Goal: Find specific page/section: Find specific page/section

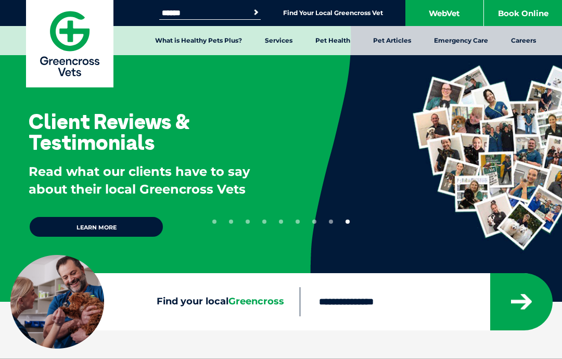
click at [326, 12] on link "Find Your Local Greencross Vet" at bounding box center [333, 13] width 100 height 8
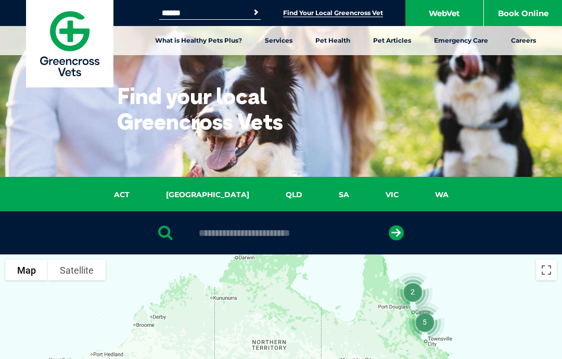
click at [227, 228] on input "text" at bounding box center [281, 233] width 174 height 10
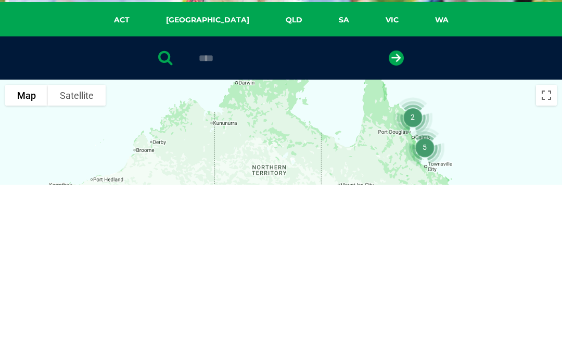
type input "****"
click at [396, 225] on button "submit" at bounding box center [396, 232] width 15 height 15
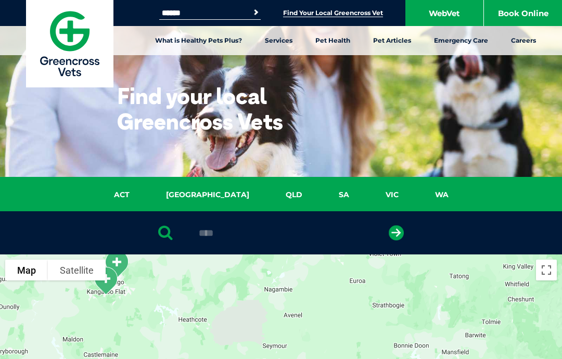
click at [367, 189] on link "VIC" at bounding box center [391, 195] width 49 height 12
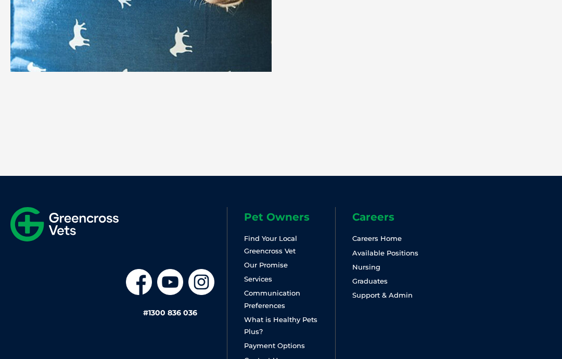
scroll to position [1382, 0]
click at [295, 240] on link "Find Your Local Greencross Vet" at bounding box center [270, 244] width 53 height 20
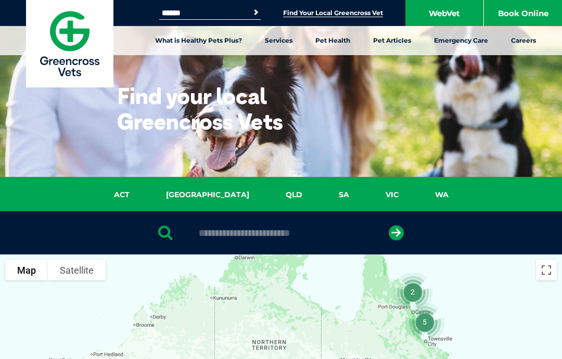
click at [229, 232] on input "text" at bounding box center [281, 233] width 174 height 10
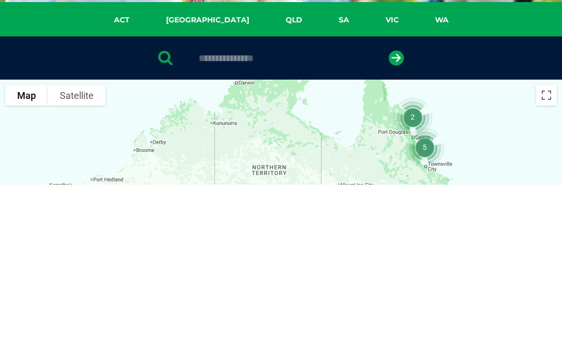
type input "**********"
click at [396, 225] on button "submit" at bounding box center [396, 232] width 15 height 15
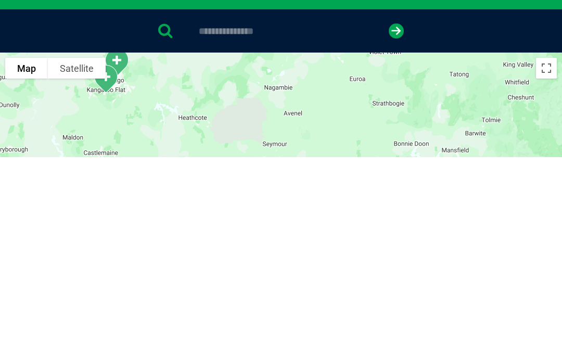
scroll to position [202, 0]
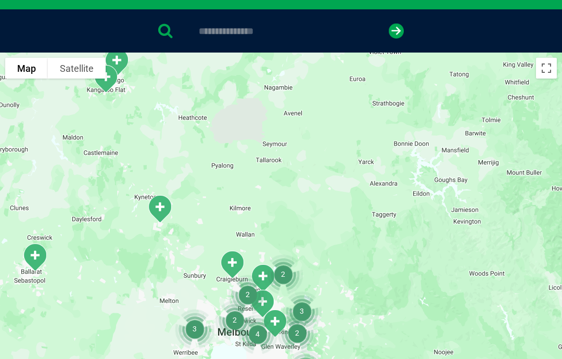
click at [332, 99] on div at bounding box center [281, 254] width 562 height 402
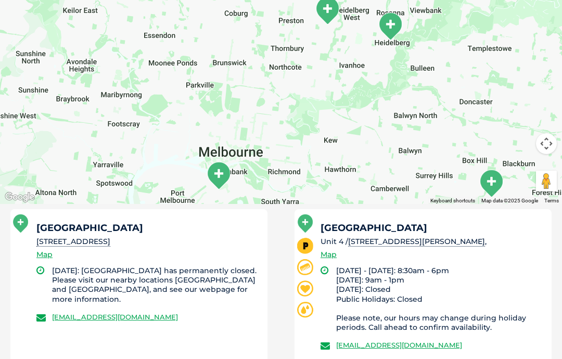
scroll to position [453, 0]
